Goal: Find specific page/section: Find specific page/section

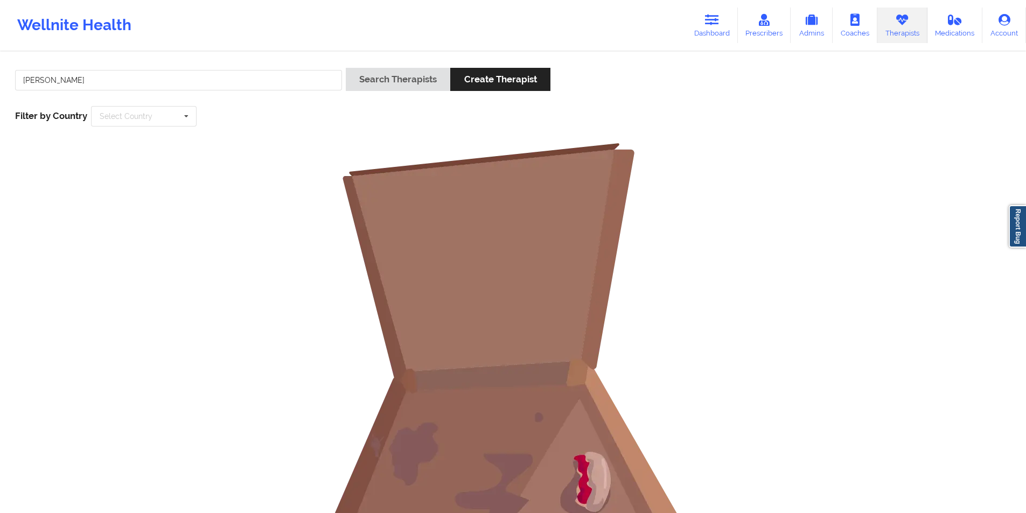
click at [256, 75] on input "[PERSON_NAME]" at bounding box center [178, 80] width 327 height 20
drag, startPoint x: 0, startPoint y: 0, endPoint x: 256, endPoint y: 75, distance: 267.1
click at [256, 75] on input "[PERSON_NAME]" at bounding box center [178, 80] width 327 height 20
click at [413, 71] on button "Search Therapists" at bounding box center [398, 79] width 104 height 23
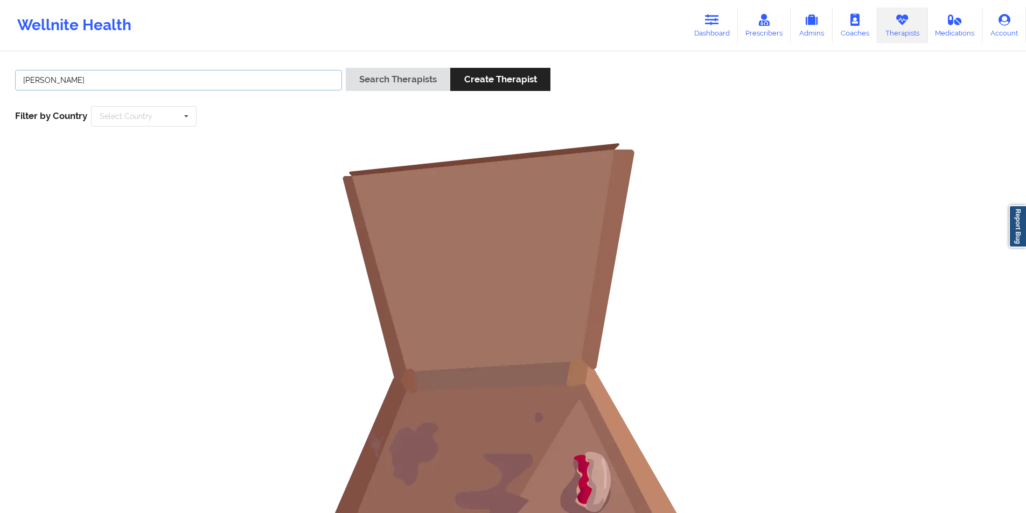
click at [224, 83] on input "[PERSON_NAME]" at bounding box center [178, 80] width 327 height 20
type input "R"
type input "[PERSON_NAME]"
click at [399, 79] on button "Search Therapists" at bounding box center [398, 79] width 104 height 23
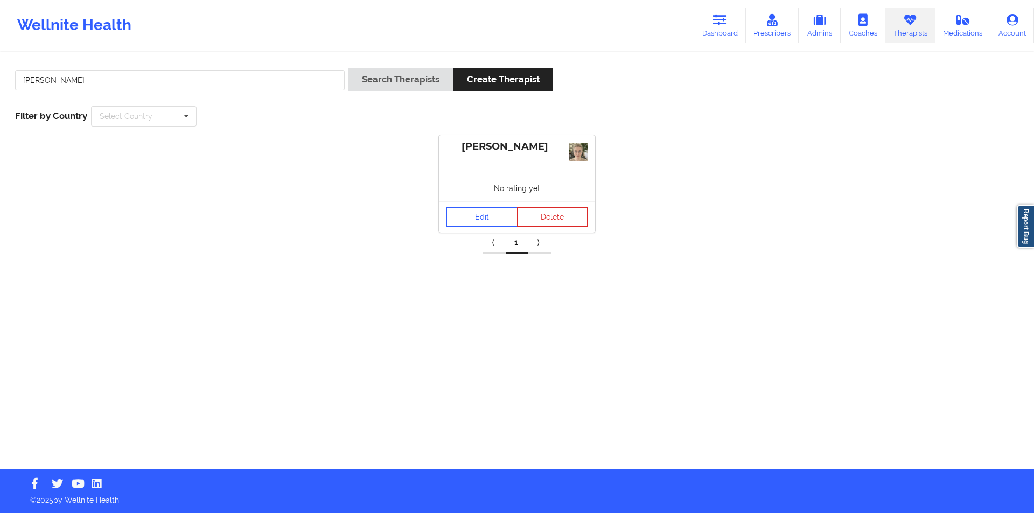
drag, startPoint x: 550, startPoint y: 144, endPoint x: 461, endPoint y: 146, distance: 88.9
click at [461, 146] on div "[PERSON_NAME]" at bounding box center [516, 147] width 141 height 12
copy div "[PERSON_NAME]"
click at [477, 212] on link "Edit" at bounding box center [481, 216] width 71 height 19
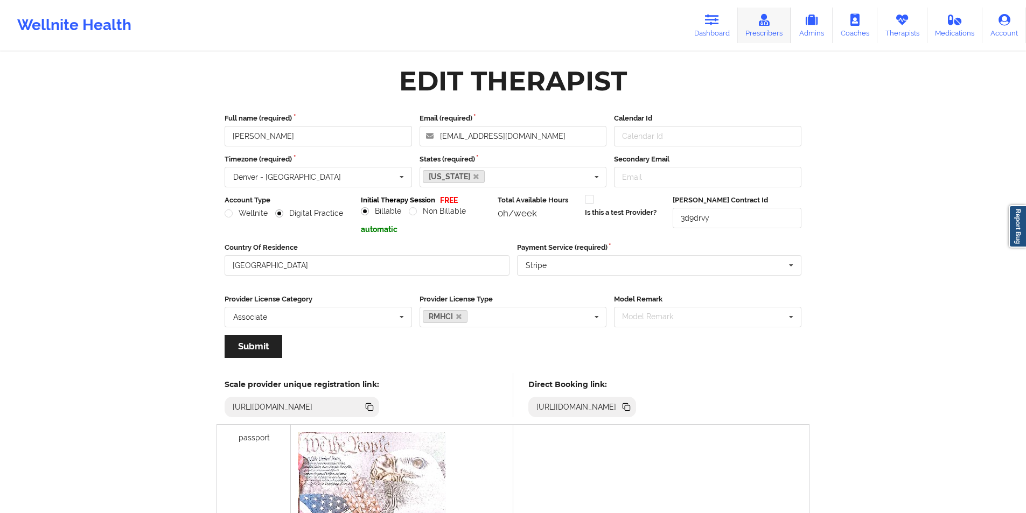
click at [768, 23] on icon at bounding box center [764, 20] width 14 height 12
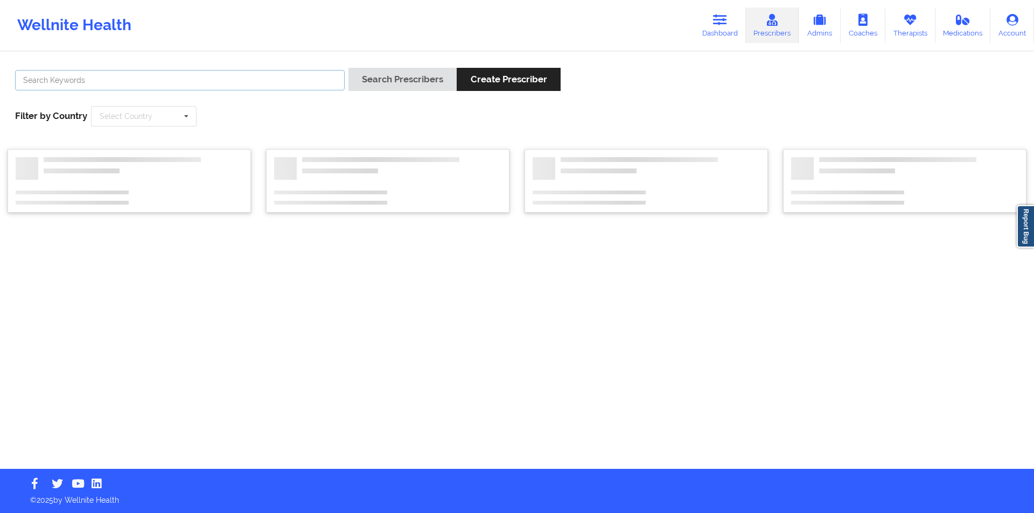
click at [220, 85] on input "text" at bounding box center [180, 80] width 330 height 20
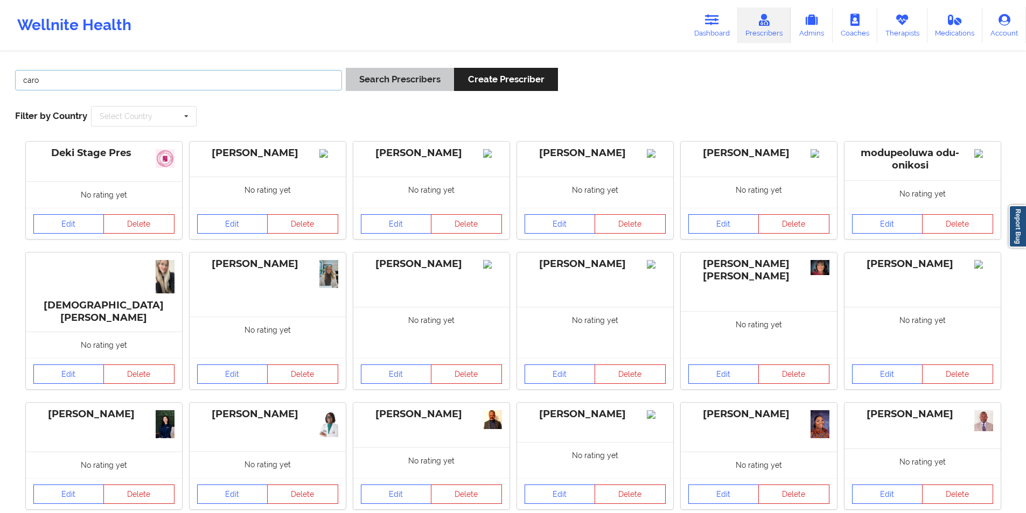
type input "caro"
click at [415, 76] on button "Search Prescribers" at bounding box center [400, 79] width 108 height 23
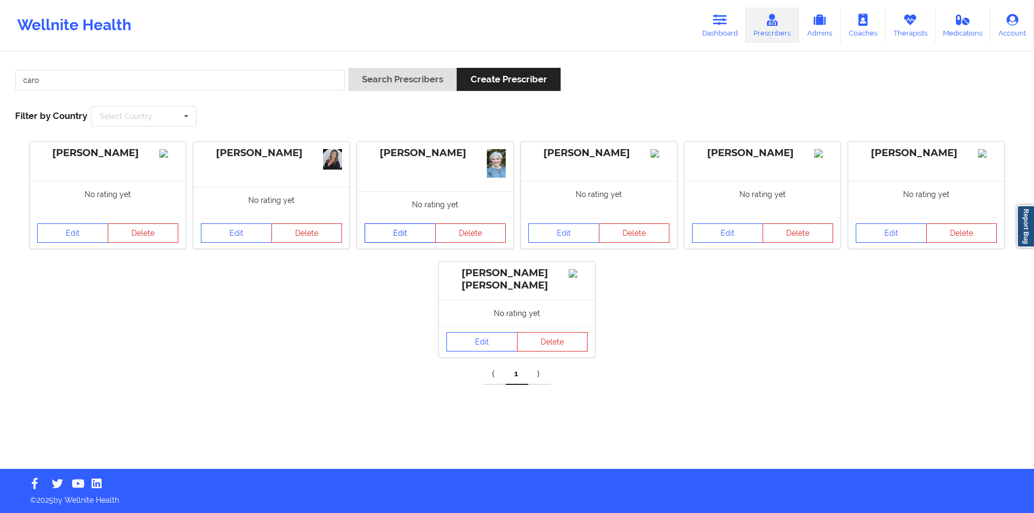
click at [400, 232] on link "Edit" at bounding box center [400, 233] width 71 height 19
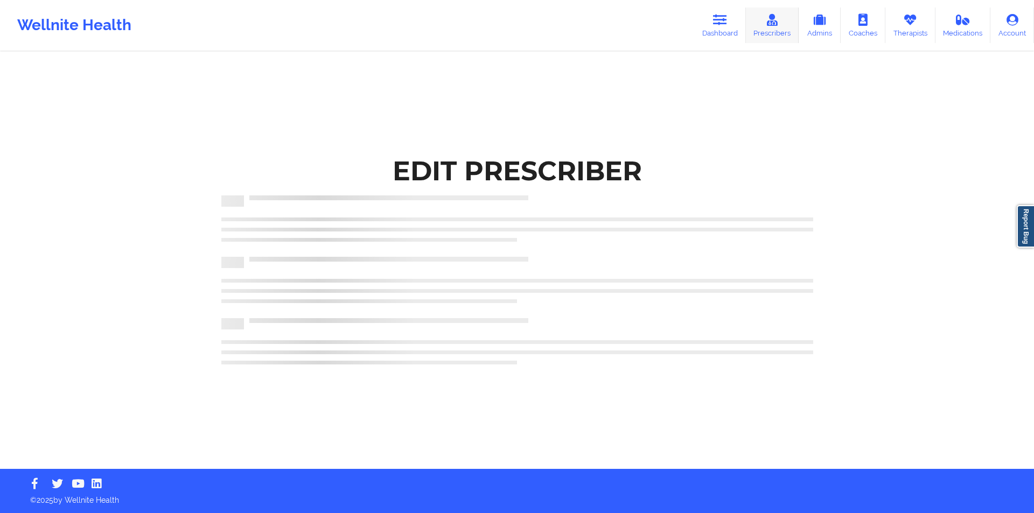
click at [773, 30] on link "Prescribers" at bounding box center [772, 26] width 53 height 36
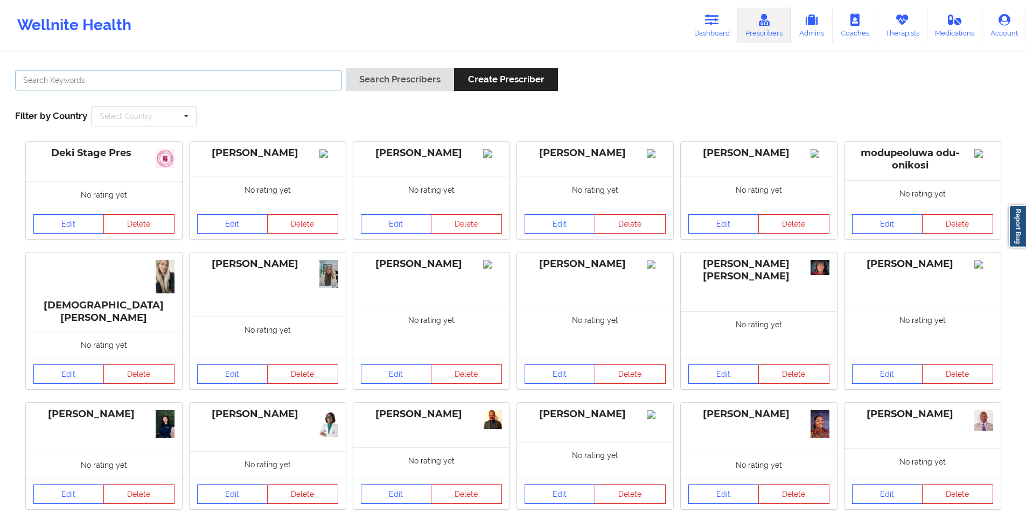
click at [212, 84] on input "text" at bounding box center [178, 80] width 327 height 20
type input "caro"
click at [392, 78] on button "Search Prescribers" at bounding box center [400, 79] width 108 height 23
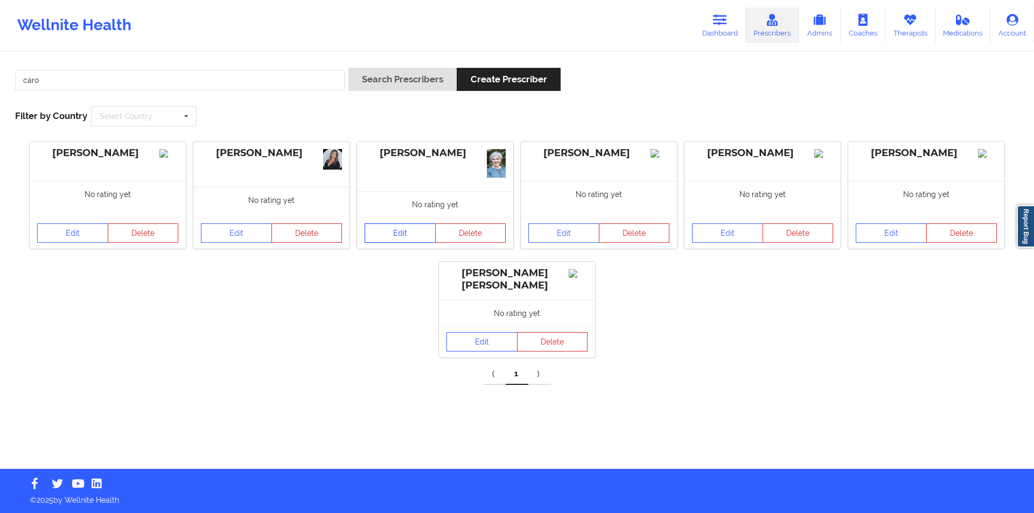
click at [411, 235] on link "Edit" at bounding box center [400, 233] width 71 height 19
